Goal: Transaction & Acquisition: Purchase product/service

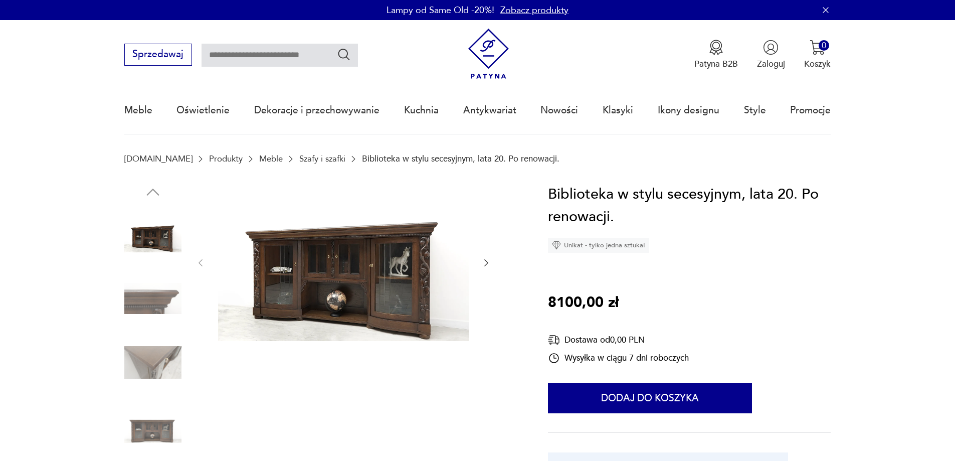
click at [356, 287] on img at bounding box center [343, 262] width 251 height 158
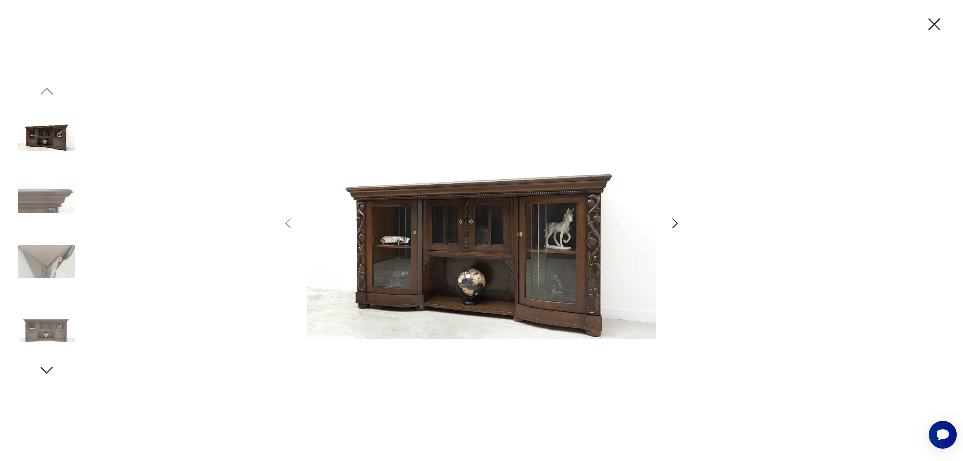
click at [675, 223] on icon "button" at bounding box center [674, 223] width 15 height 15
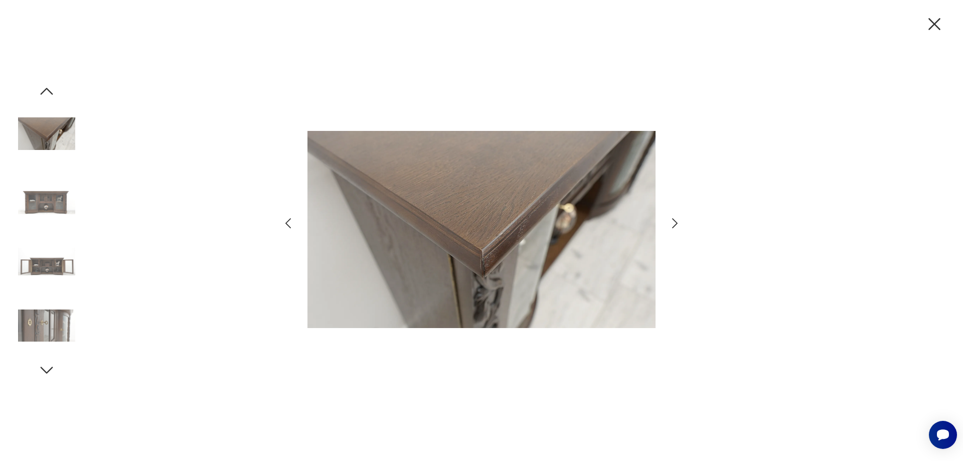
click at [675, 222] on icon "button" at bounding box center [674, 223] width 15 height 15
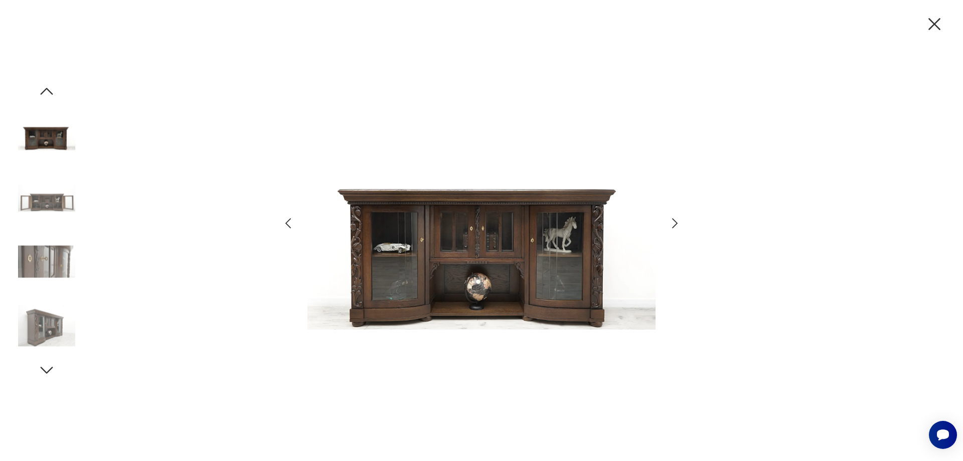
click at [675, 222] on icon "button" at bounding box center [674, 223] width 15 height 15
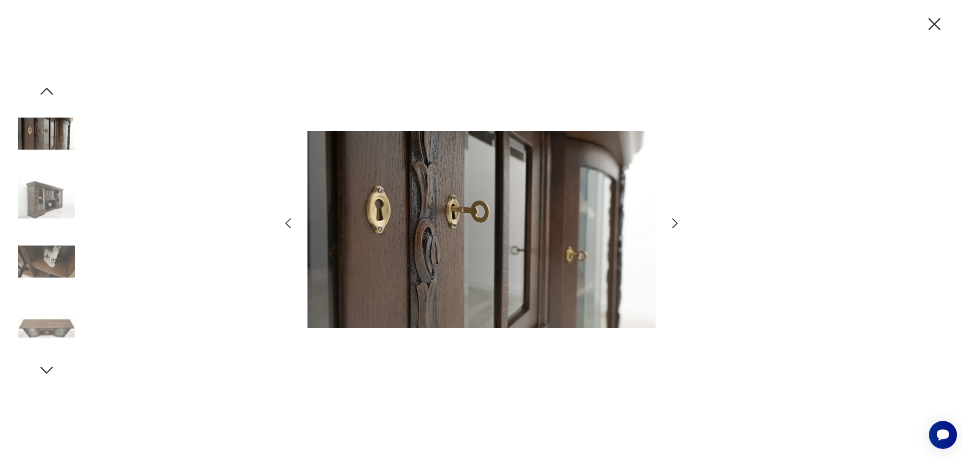
click at [675, 222] on icon "button" at bounding box center [674, 223] width 15 height 15
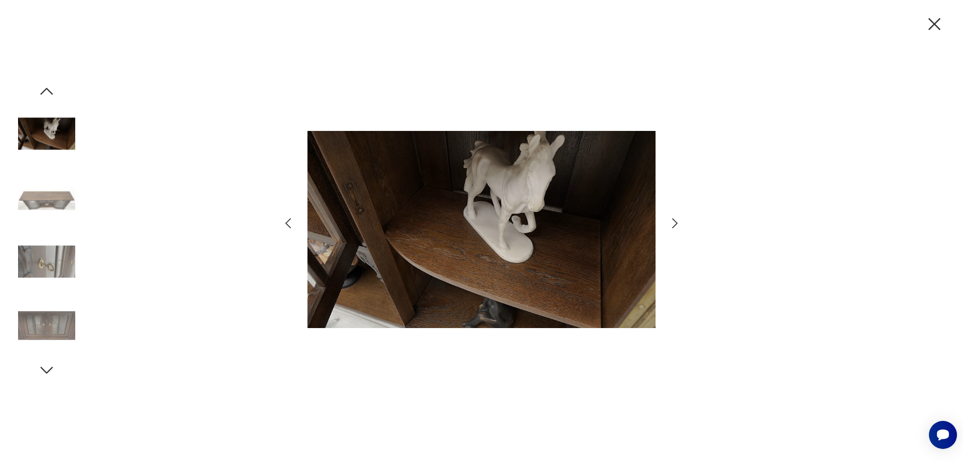
click at [675, 222] on icon "button" at bounding box center [674, 223] width 15 height 15
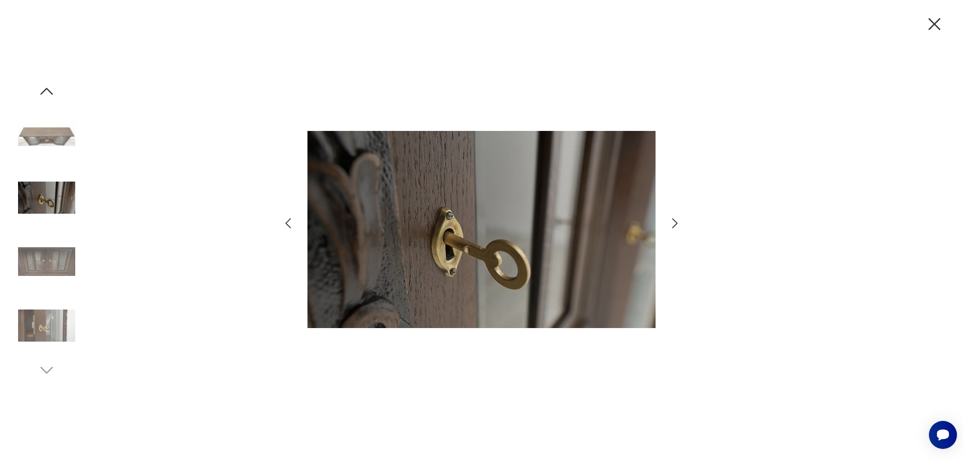
click at [675, 222] on icon "button" at bounding box center [674, 223] width 15 height 15
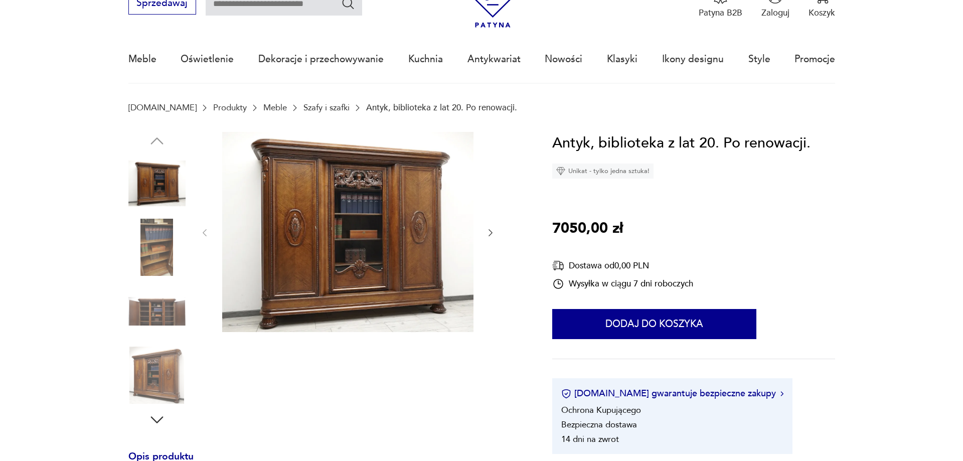
scroll to position [50, 0]
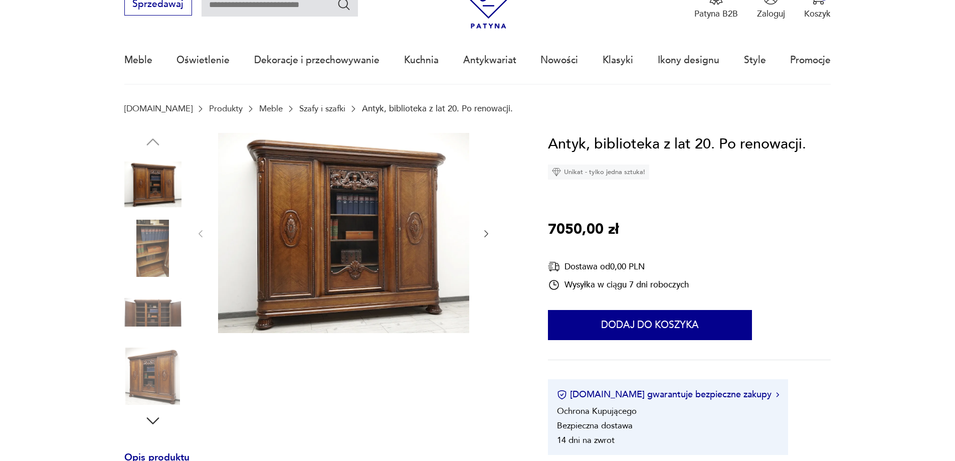
click at [345, 186] on img at bounding box center [343, 233] width 251 height 200
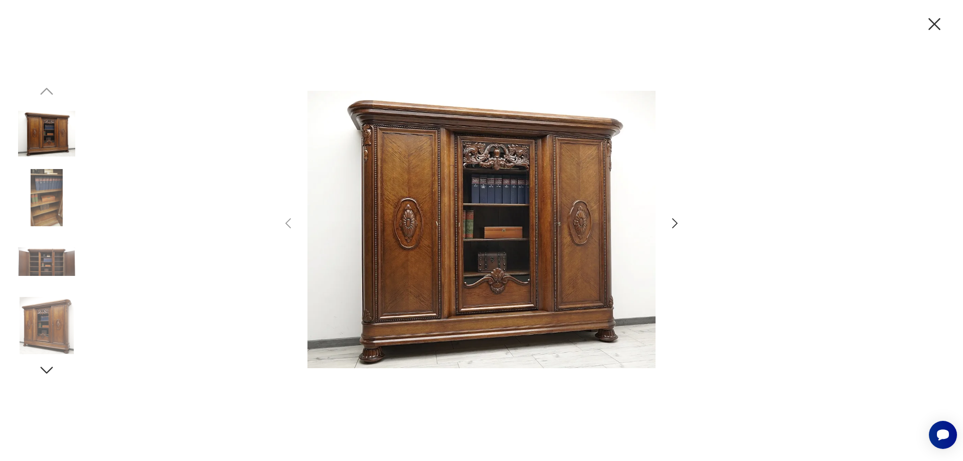
scroll to position [0, 0]
